Goal: Task Accomplishment & Management: Manage account settings

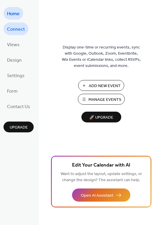
click at [12, 31] on span "Connect" at bounding box center [16, 29] width 18 height 9
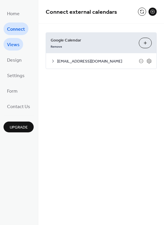
click at [11, 46] on span "Views" at bounding box center [13, 44] width 13 height 9
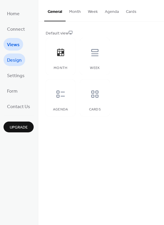
click at [14, 61] on span "Design" at bounding box center [14, 60] width 15 height 9
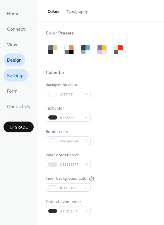
click at [13, 78] on span "Settings" at bounding box center [16, 75] width 18 height 9
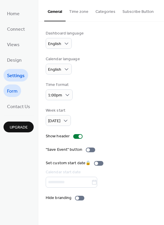
click at [13, 92] on span "Form" at bounding box center [12, 91] width 11 height 9
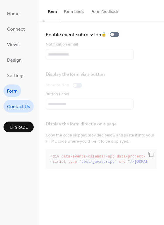
click at [14, 108] on span "Contact Us" at bounding box center [18, 106] width 23 height 9
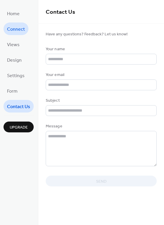
click at [16, 32] on span "Connect" at bounding box center [16, 29] width 18 height 9
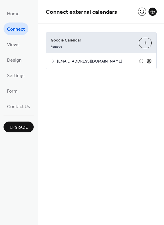
click at [148, 61] on icon at bounding box center [148, 60] width 5 height 5
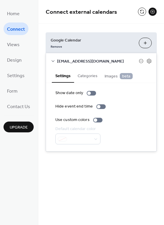
click at [86, 77] on button "Categories" at bounding box center [87, 75] width 27 height 13
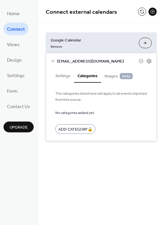
click at [113, 77] on span "Images beta" at bounding box center [118, 76] width 28 height 6
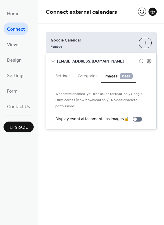
click at [60, 75] on button "Settings" at bounding box center [63, 75] width 22 height 13
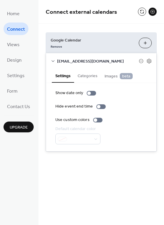
click at [89, 62] on span "oasis@edmondoasis.tv" at bounding box center [98, 61] width 82 height 6
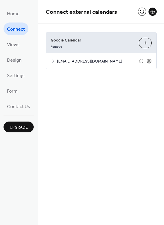
click at [53, 62] on icon at bounding box center [53, 61] width 5 height 5
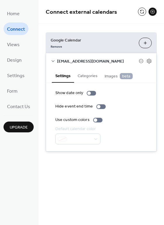
click at [110, 173] on div "Connect external calendars Google Calendar Remove Choose Calendars oasis@edmond…" at bounding box center [100, 112] width 125 height 225
click at [10, 42] on span "Views" at bounding box center [13, 44] width 13 height 9
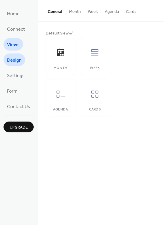
click at [14, 66] on link "Design" at bounding box center [15, 60] width 22 height 13
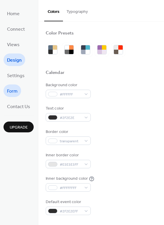
click at [10, 93] on span "Form" at bounding box center [12, 91] width 11 height 9
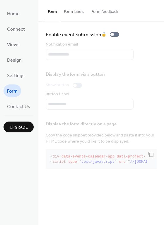
click at [70, 14] on button "Form labels" at bounding box center [73, 10] width 27 height 21
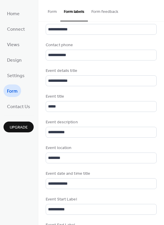
click at [100, 8] on button "Form feedback" at bounding box center [105, 10] width 34 height 21
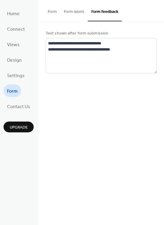
click at [48, 12] on button "Form" at bounding box center [52, 10] width 16 height 21
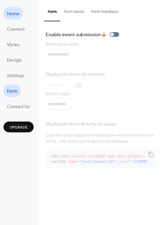
click at [18, 15] on span "Home" at bounding box center [13, 13] width 13 height 9
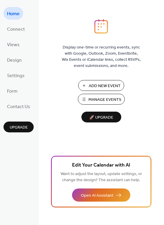
click at [104, 101] on span "Manage Events" at bounding box center [104, 100] width 33 height 6
click at [13, 32] on span "Connect" at bounding box center [16, 29] width 18 height 9
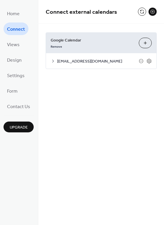
click at [52, 62] on icon at bounding box center [53, 61] width 2 height 3
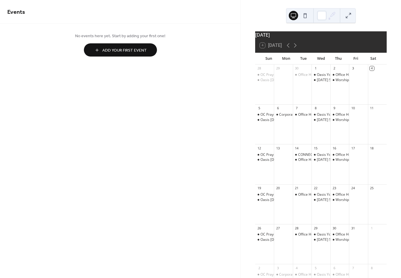
click at [307, 15] on button at bounding box center [305, 15] width 9 height 9
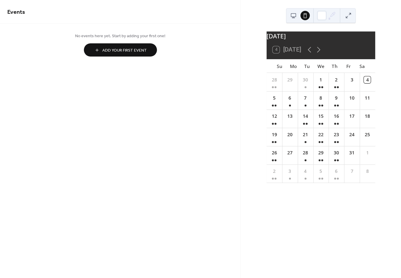
click at [296, 18] on button at bounding box center [293, 15] width 9 height 9
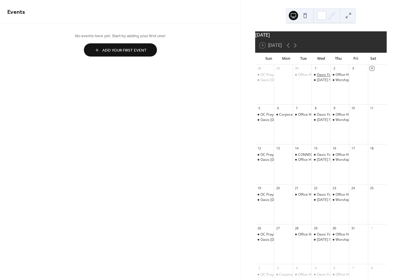
click at [322, 77] on div "Oasis Youth Meet Tonight" at bounding box center [338, 74] width 42 height 5
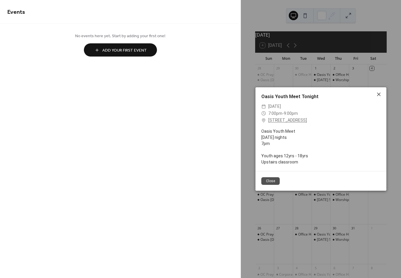
click at [376, 93] on icon at bounding box center [379, 94] width 7 height 7
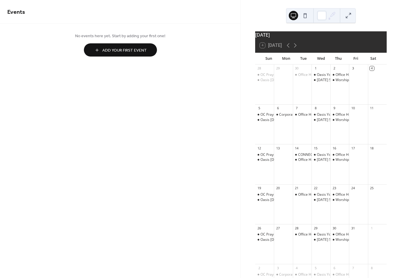
click at [305, 13] on button at bounding box center [305, 15] width 9 height 9
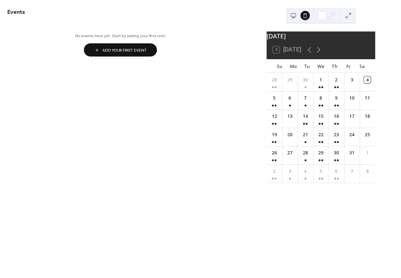
click at [289, 16] on button at bounding box center [293, 15] width 9 height 9
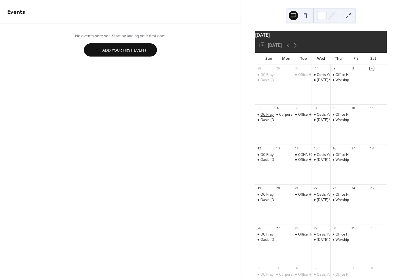
click at [266, 117] on div "OC Prayer for [DEMOGRAPHIC_DATA] service" at bounding box center [298, 114] width 74 height 5
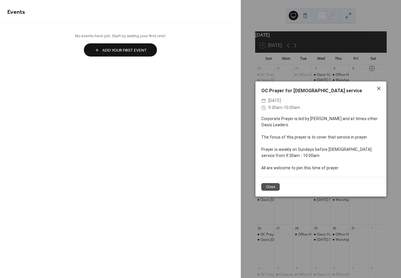
click at [379, 87] on icon at bounding box center [379, 89] width 4 height 4
